Goal: Task Accomplishment & Management: Complete application form

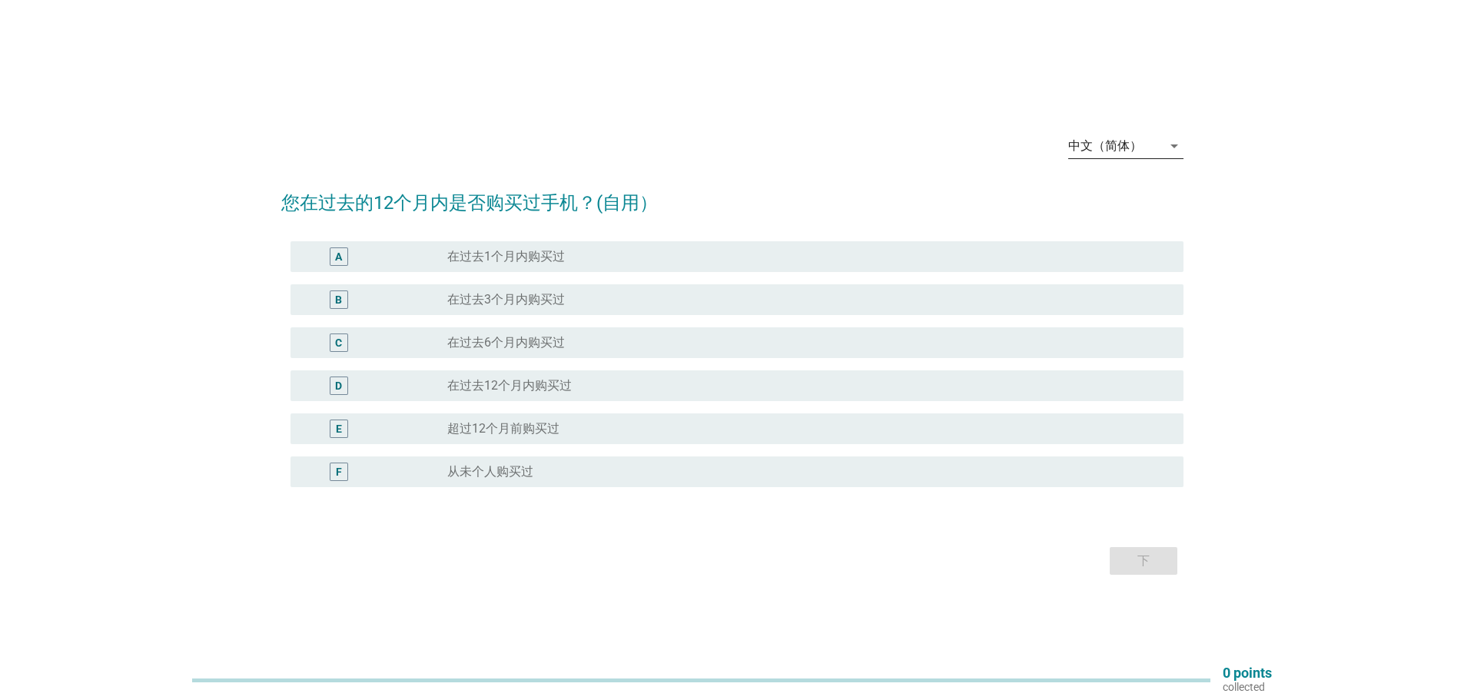
click at [1175, 145] on icon "arrow_drop_down" at bounding box center [1174, 146] width 18 height 18
click at [1134, 193] on div "Bahasa Melayu" at bounding box center [1125, 195] width 91 height 18
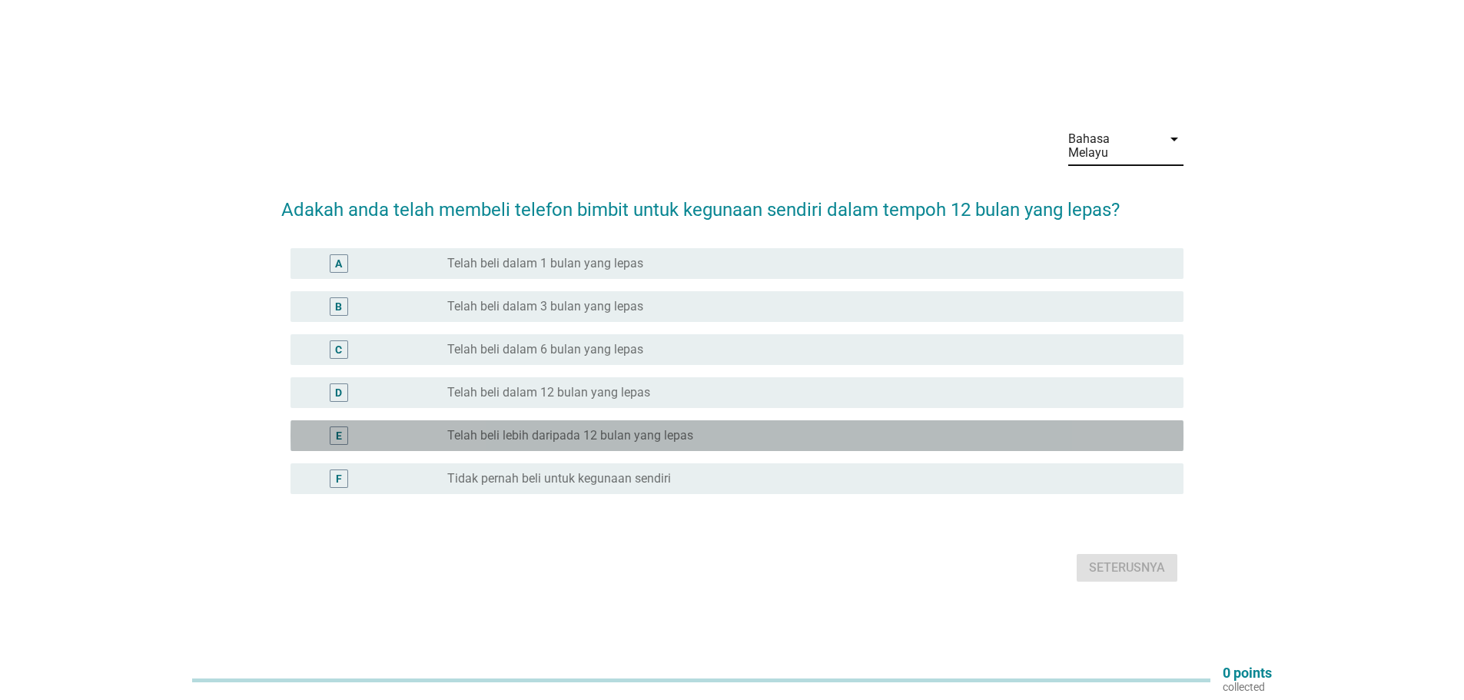
drag, startPoint x: 533, startPoint y: 434, endPoint x: 563, endPoint y: 437, distance: 30.1
click at [533, 434] on label "Telah beli lebih daripada 12 bulan yang lepas" at bounding box center [570, 435] width 246 height 15
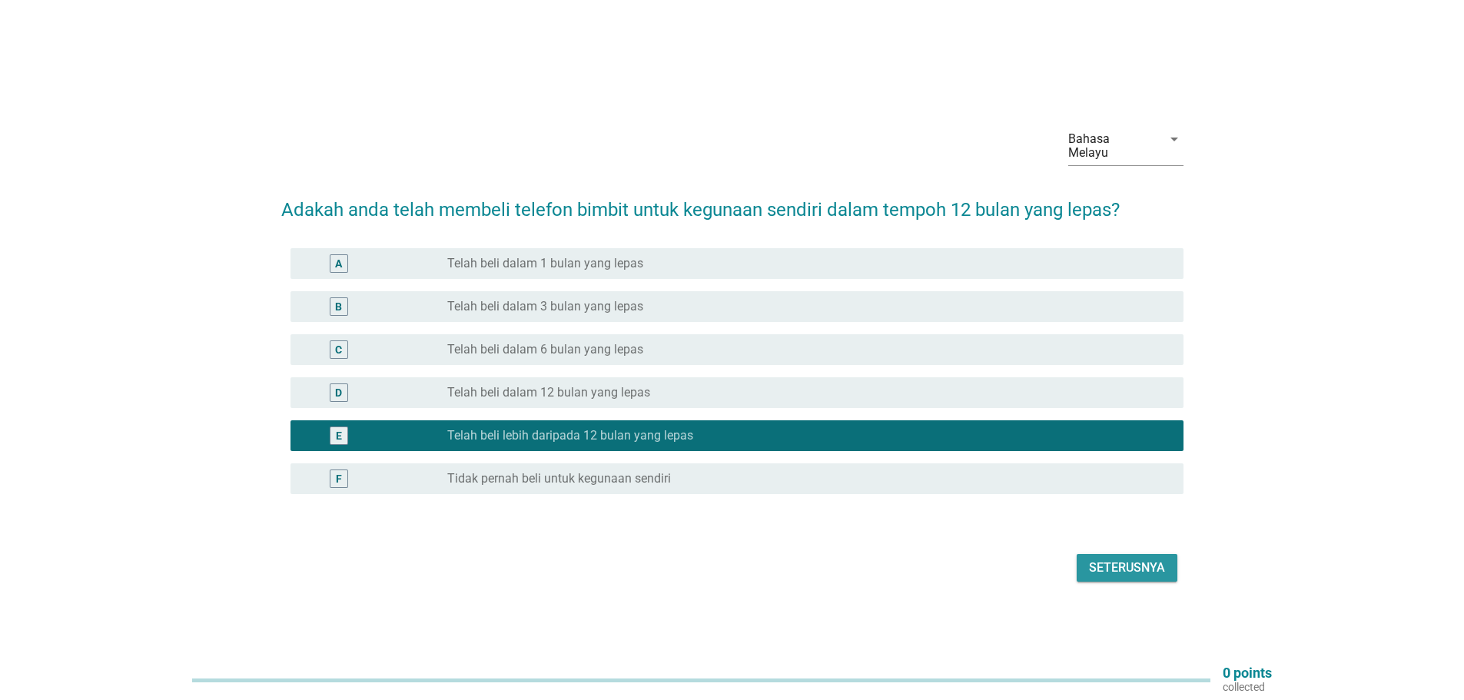
drag, startPoint x: 1120, startPoint y: 560, endPoint x: 1046, endPoint y: 553, distance: 74.0
click at [1117, 559] on div "Seterusnya" at bounding box center [1127, 568] width 76 height 18
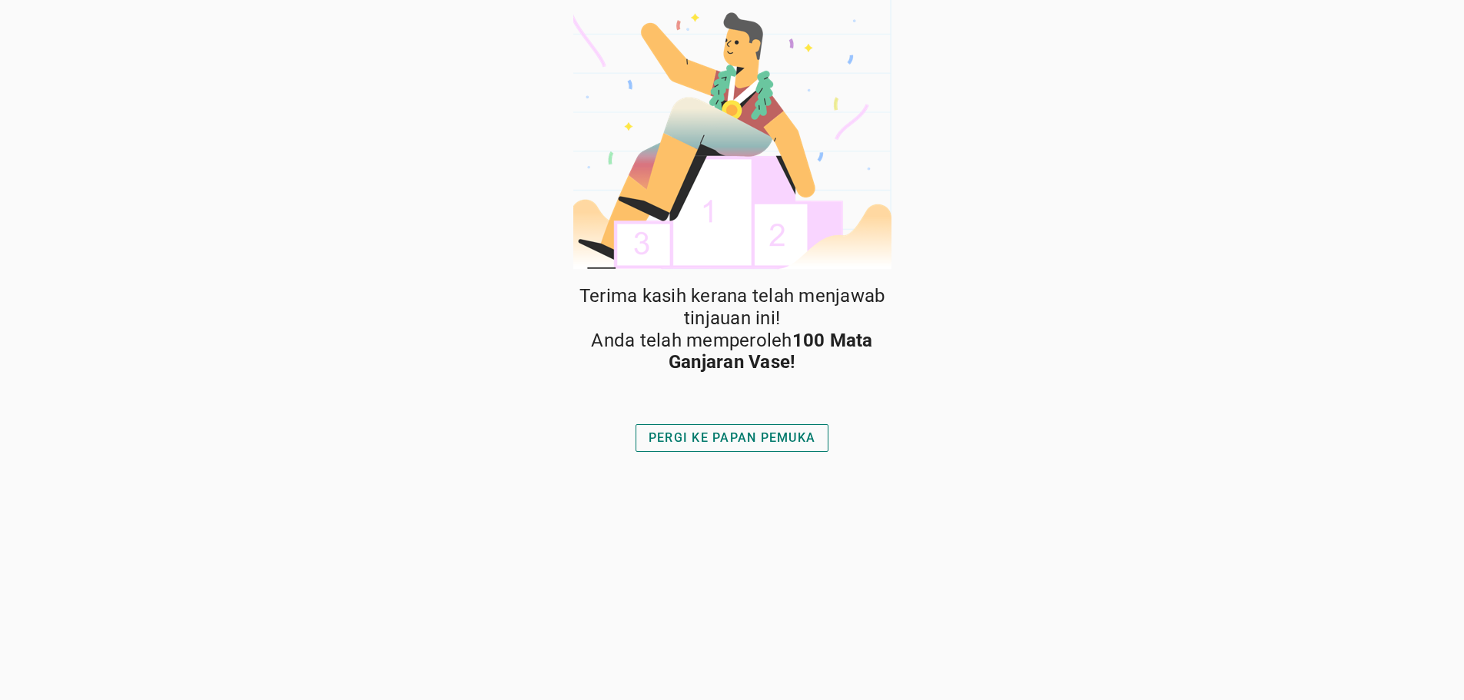
drag, startPoint x: 995, startPoint y: 417, endPoint x: 944, endPoint y: 446, distance: 59.2
click at [1001, 418] on div "Terima kasih kerana telah menjawab tinjauan ini! Anda telah memperoleh 100 Mata…" at bounding box center [732, 350] width 1464 height 700
click at [775, 439] on div "PERGI KE PAPAN PEMUKA" at bounding box center [732, 438] width 167 height 18
